Goal: Find contact information: Find contact information

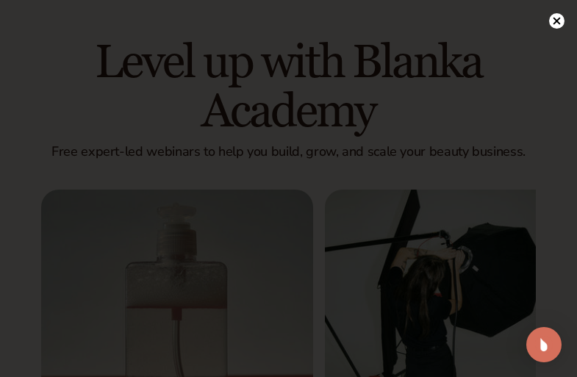
scroll to position [6453, 0]
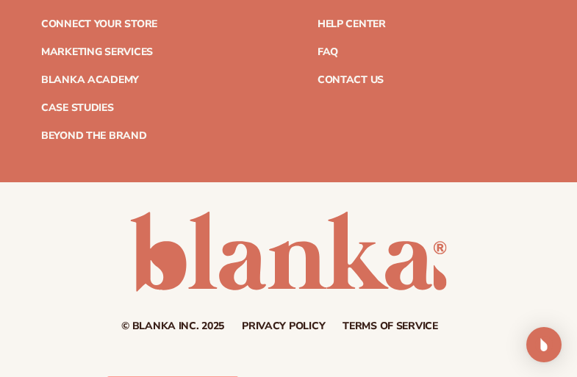
scroll to position [1115, 0]
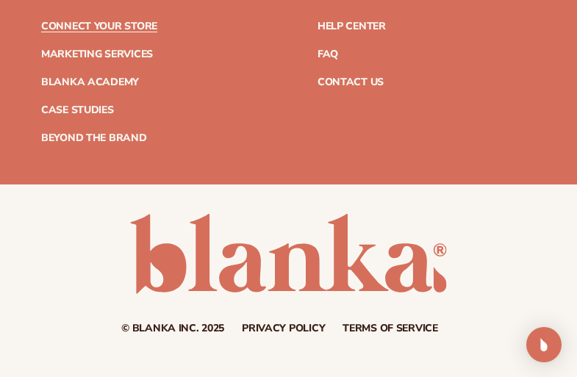
scroll to position [2167, 0]
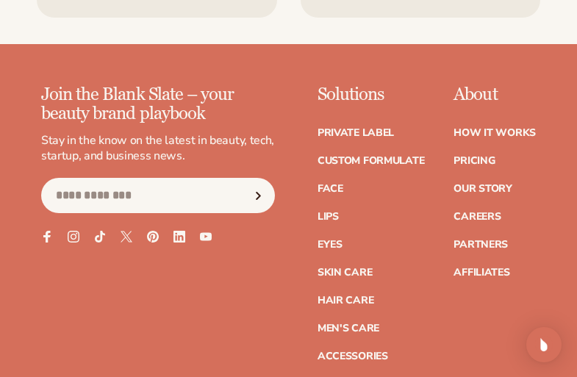
scroll to position [1445, 0]
